Goal: Transaction & Acquisition: Obtain resource

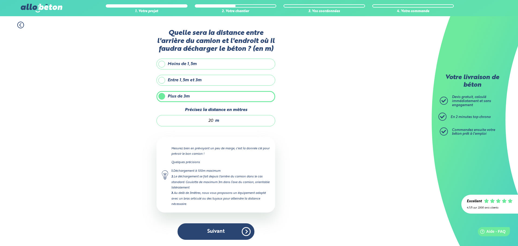
click at [247, 236] on button "Suivant" at bounding box center [216, 231] width 77 height 16
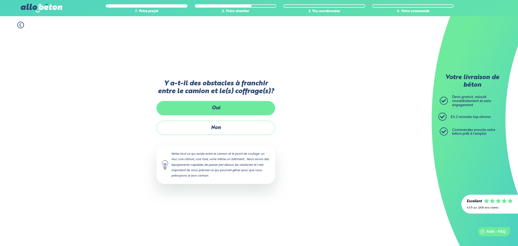
click at [227, 106] on label "Oui" at bounding box center [216, 108] width 119 height 14
click at [0, 0] on input "Oui" at bounding box center [0, 0] width 0 height 0
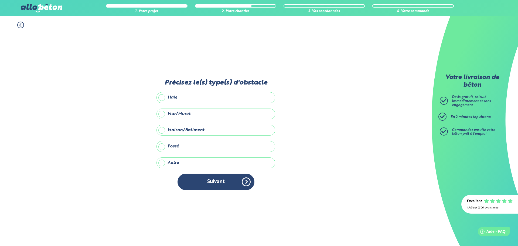
click at [221, 128] on label "Maison/Batiment" at bounding box center [216, 130] width 119 height 11
click at [0, 0] on input "Maison/Batiment" at bounding box center [0, 0] width 0 height 0
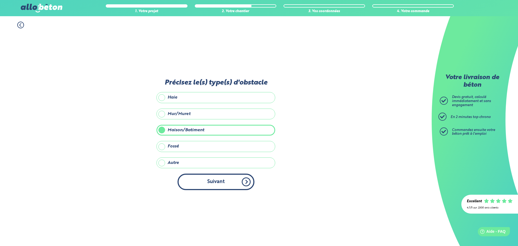
click at [215, 187] on button "Suivant" at bounding box center [216, 182] width 77 height 16
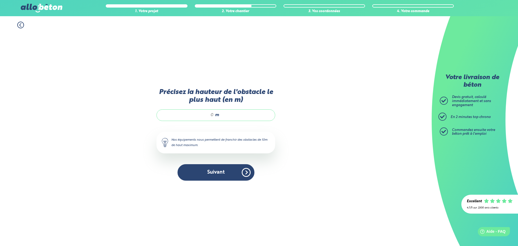
click at [208, 117] on input "Précisez la hauteur de l'obstacle le plus haut (en m)" at bounding box center [188, 114] width 52 height 5
type input "8"
click at [211, 168] on button "Suivant" at bounding box center [216, 172] width 77 height 16
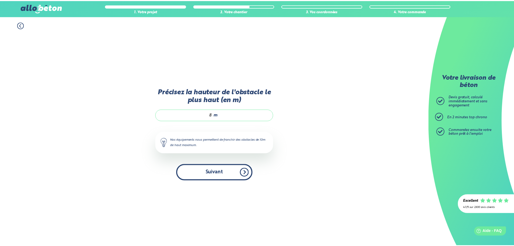
scroll to position [4, 0]
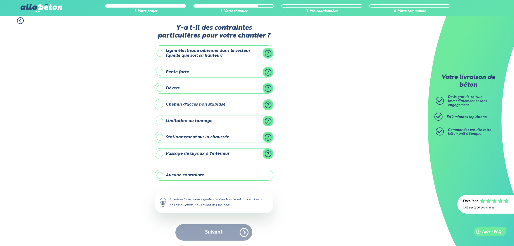
click at [188, 73] on label "Pente forte" at bounding box center [214, 72] width 119 height 11
click at [0, 0] on input "Pente forte" at bounding box center [0, 0] width 0 height 0
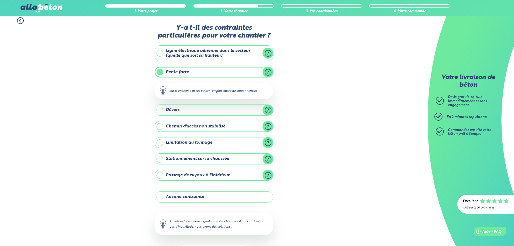
click at [228, 158] on label "Stationnement sur la chaussée" at bounding box center [214, 158] width 119 height 11
click at [0, 0] on input "Stationnement sur la chaussée" at bounding box center [0, 0] width 0 height 0
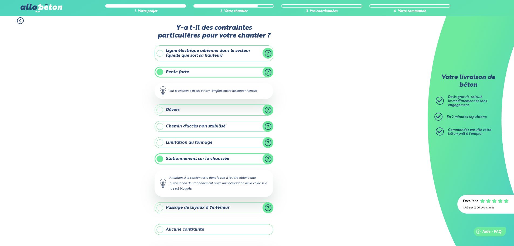
scroll to position [58, 0]
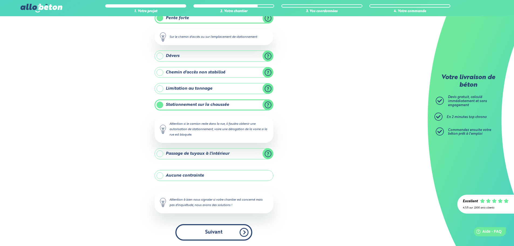
click at [224, 229] on button "Suivant" at bounding box center [213, 232] width 77 height 16
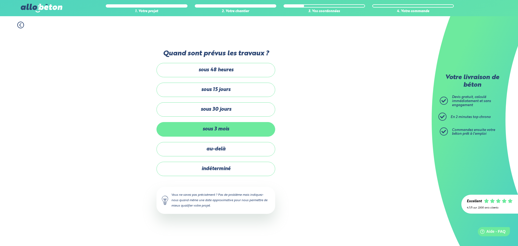
click at [228, 131] on label "sous 3 mois" at bounding box center [216, 129] width 119 height 14
click at [0, 0] on input "sous 3 mois" at bounding box center [0, 0] width 0 height 0
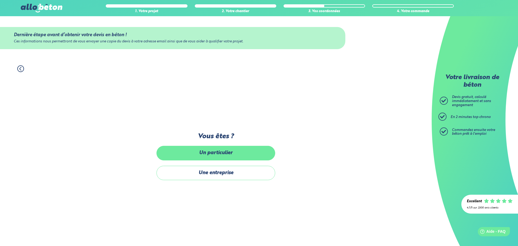
click at [236, 150] on label "Un particulier" at bounding box center [216, 153] width 119 height 14
click at [0, 0] on input "Un particulier" at bounding box center [0, 0] width 0 height 0
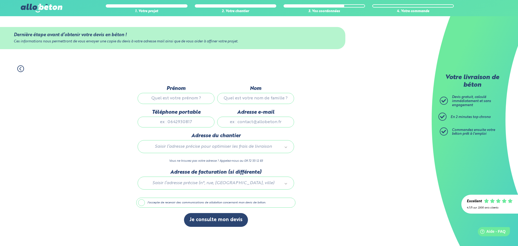
click at [199, 97] on input "Prénom" at bounding box center [176, 98] width 77 height 11
type input "Laure"
type input "POINSARD"
type input "0650627048"
type input "lolove-77@hotmail.fr"
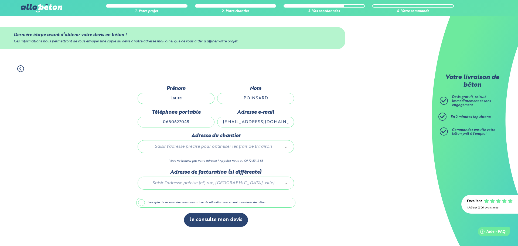
type input "31 bis Rue des Fours À Chaux"
click at [197, 122] on input "0650627048" at bounding box center [176, 122] width 77 height 11
type input "0650627049"
click at [178, 158] on input "text" at bounding box center [216, 158] width 148 height 8
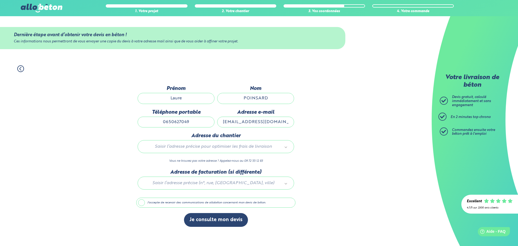
click at [199, 99] on input "Laure" at bounding box center [176, 98] width 77 height 11
click at [195, 99] on input "Laure" at bounding box center [176, 98] width 77 height 11
drag, startPoint x: 171, startPoint y: 100, endPoint x: 143, endPoint y: 98, distance: 28.2
click at [143, 98] on input "Laure" at bounding box center [176, 98] width 77 height 11
type input "²"
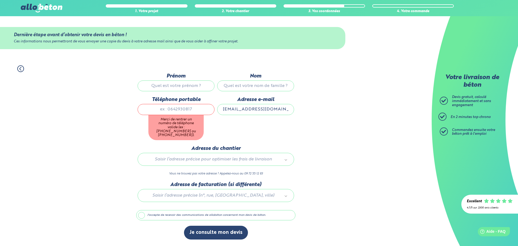
drag, startPoint x: 282, startPoint y: 114, endPoint x: 208, endPoint y: 108, distance: 74.7
click at [208, 108] on div "Prénom Nom Téléphone portable Merci de rentrer un numéro de téléphone valide (e…" at bounding box center [215, 109] width 159 height 72
click at [198, 91] on input "Prénom" at bounding box center [176, 85] width 77 height 11
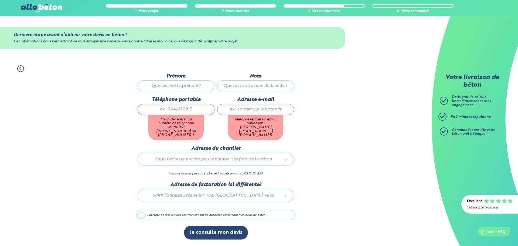
click at [187, 87] on input "Prénom" at bounding box center [176, 85] width 77 height 11
type input "Laure"
type input "POINSARD"
type input "0650627048"
type input "lolove-77@hotmail.fr"
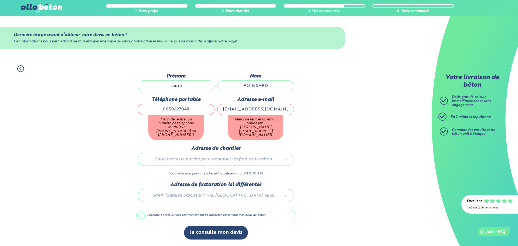
type input "31 bis Rue des Fours À Chaux"
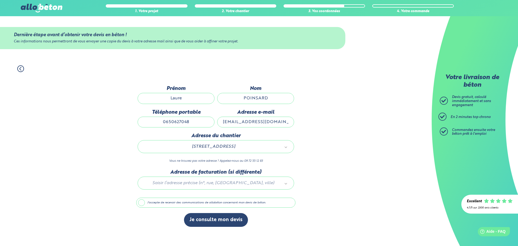
click at [201, 126] on input "0650627048" at bounding box center [176, 122] width 77 height 11
type input "0650627049"
click at [341, 144] on div "1. Votre projet 2. Votre chantier 3. Vos coordonnées 4. Votre commande Dernière…" at bounding box center [216, 153] width 432 height 186
click at [232, 203] on label "J'accepte de recevoir des communications de allobéton concernant mon devis de b…" at bounding box center [215, 203] width 159 height 10
click at [0, 0] on input "J'accepte de recevoir des communications de allobéton concernant mon devis de b…" at bounding box center [0, 0] width 0 height 0
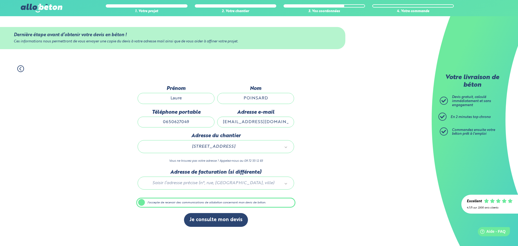
click at [242, 196] on div "Dernière étape avant d’obtenir votre devis en béton ! Ces informations nous per…" at bounding box center [215, 159] width 159 height 147
click at [235, 204] on label "J'accepte de recevoir des communications de allobéton concernant mon devis de b…" at bounding box center [215, 203] width 159 height 10
click at [0, 0] on input "J'accepte de recevoir des communications de allobéton concernant mon devis de b…" at bounding box center [0, 0] width 0 height 0
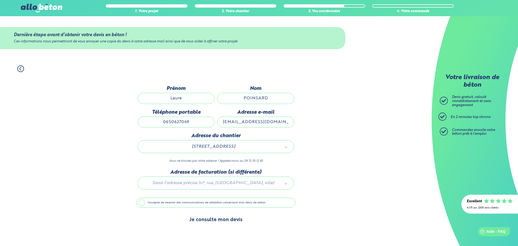
click at [221, 216] on button "Je consulte mon devis" at bounding box center [216, 220] width 64 height 14
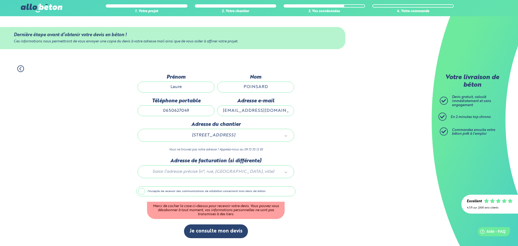
click at [225, 194] on label "J'accepte de recevoir des communications de allobéton concernant mon devis de b…" at bounding box center [215, 191] width 159 height 10
click at [0, 0] on input "J'accepte de recevoir des communications de allobéton concernant mon devis de b…" at bounding box center [0, 0] width 0 height 0
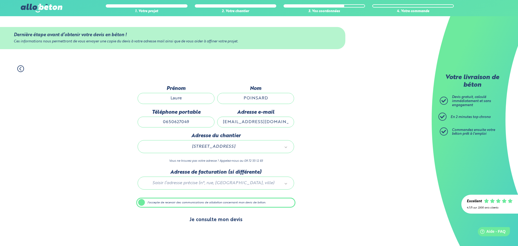
click at [219, 218] on button "Je consulte mon devis" at bounding box center [216, 220] width 64 height 14
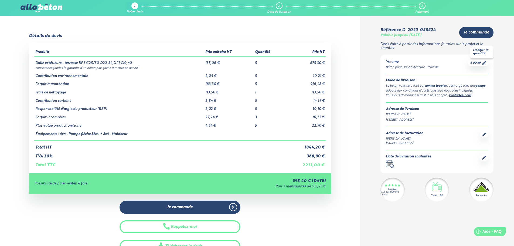
click at [484, 63] on icon at bounding box center [484, 63] width 4 height 4
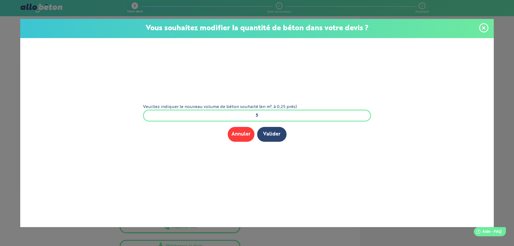
click at [278, 116] on input "5" at bounding box center [257, 116] width 228 height 12
type input "5.5"
click at [265, 142] on button "Valider" at bounding box center [271, 134] width 29 height 15
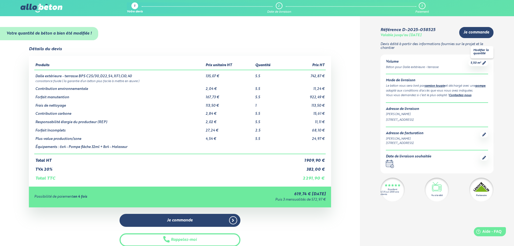
click at [481, 63] on link "5,50 m³" at bounding box center [478, 63] width 15 height 4
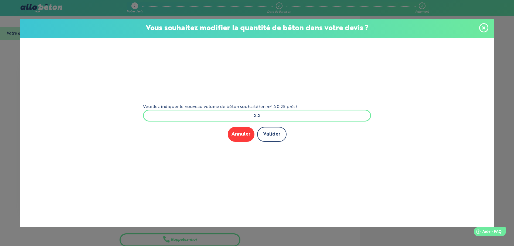
click at [269, 135] on button "Valider" at bounding box center [271, 134] width 29 height 15
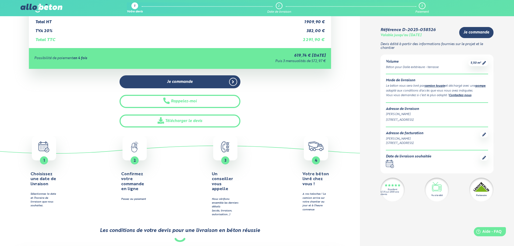
scroll to position [135, 0]
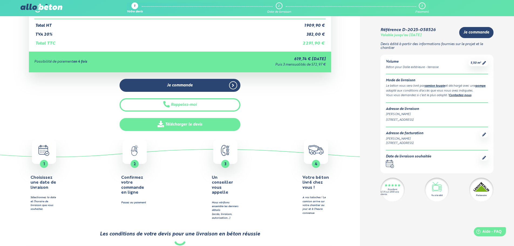
click at [184, 128] on link "Télécharger le devis" at bounding box center [180, 124] width 121 height 13
